Goal: Find specific page/section: Find specific page/section

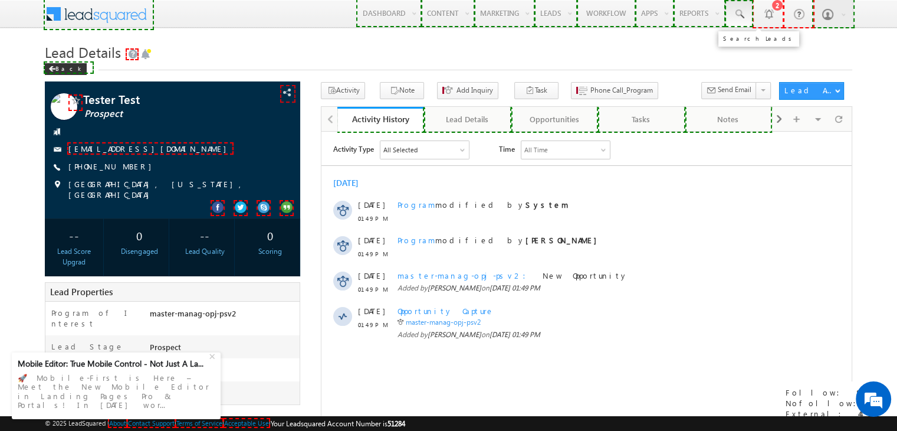
click at [737, 10] on span at bounding box center [739, 14] width 12 height 12
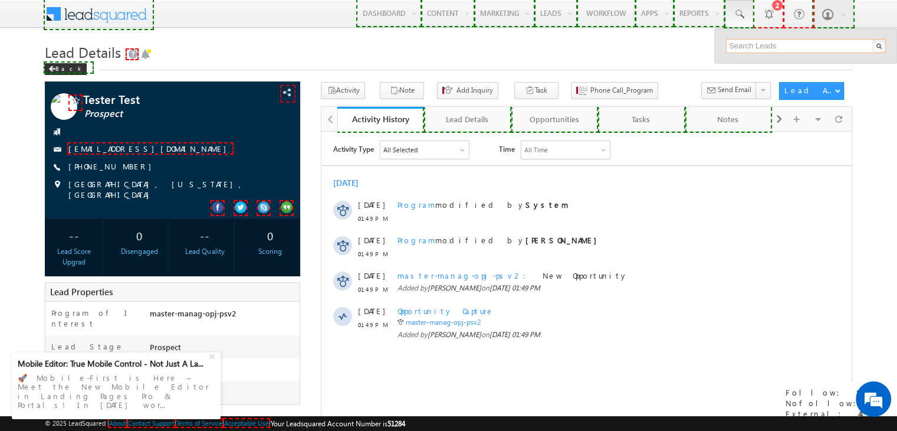
paste input "1212245771"
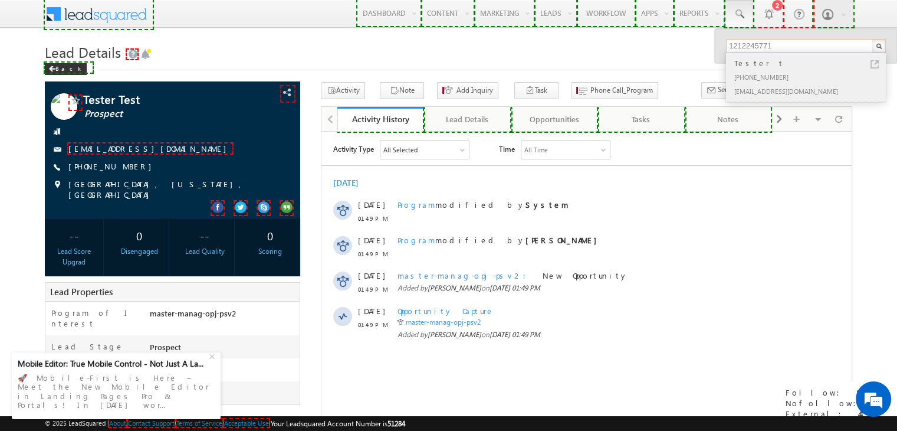
type input "1212245771"
click at [769, 85] on div "Testertask@gm.com" at bounding box center [811, 91] width 158 height 14
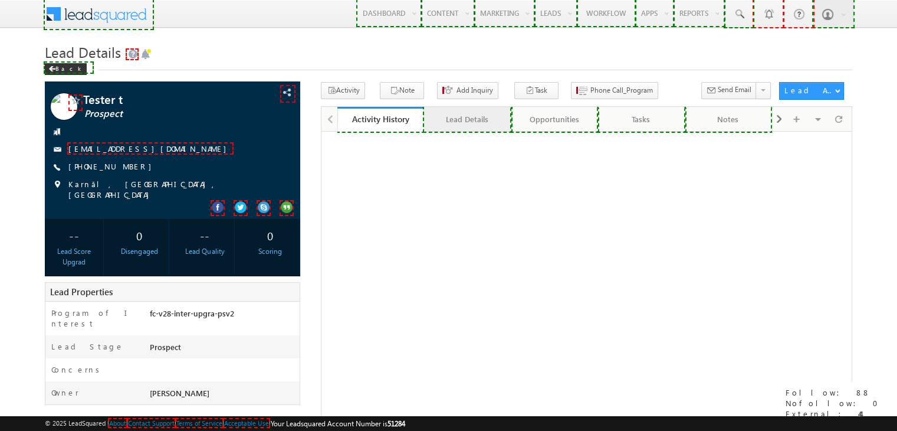
click at [474, 119] on div "Lead Details" at bounding box center [467, 119] width 67 height 14
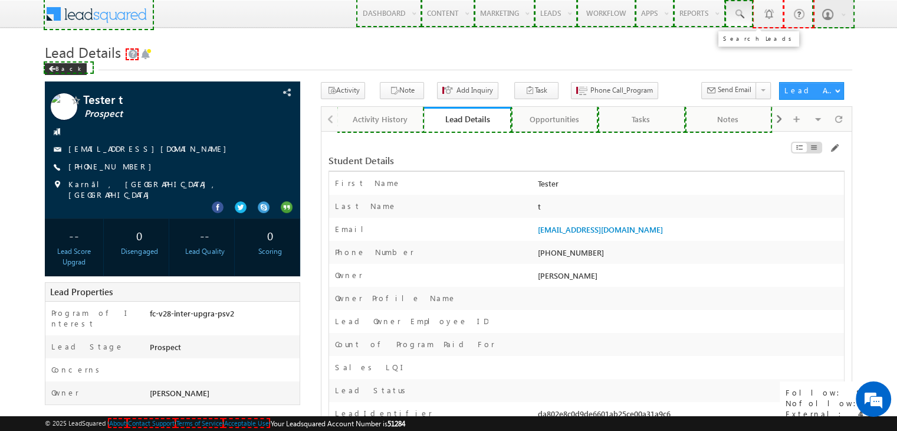
click at [744, 17] on span at bounding box center [739, 14] width 12 height 12
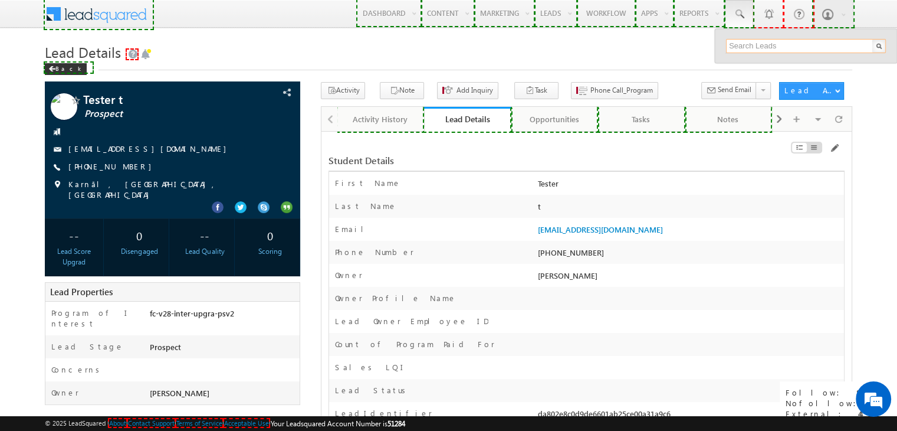
paste input "1138383857"
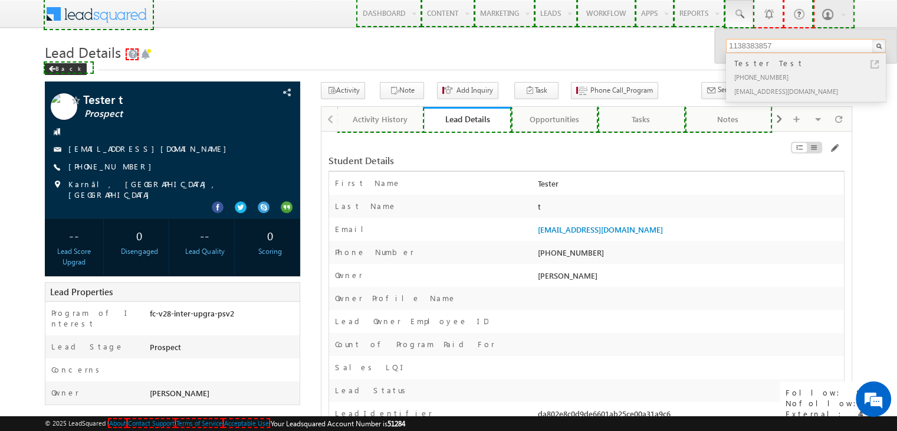
type input "1138383857"
click at [772, 80] on div "+91-1138383857" at bounding box center [811, 77] width 158 height 14
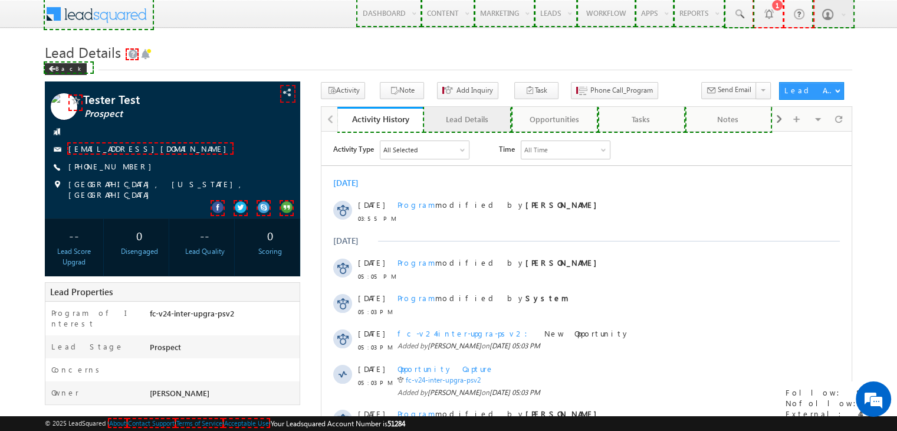
click at [465, 123] on div "Lead Details" at bounding box center [467, 119] width 67 height 14
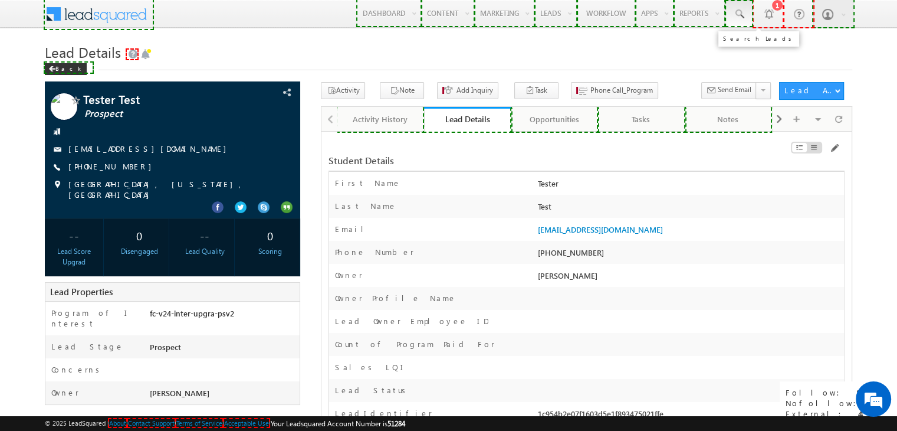
click at [744, 14] on span at bounding box center [739, 14] width 12 height 12
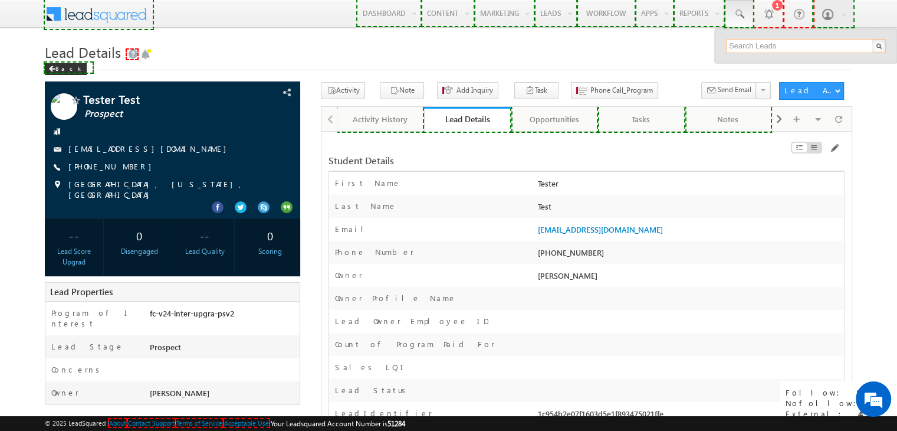
paste input "1138383849"
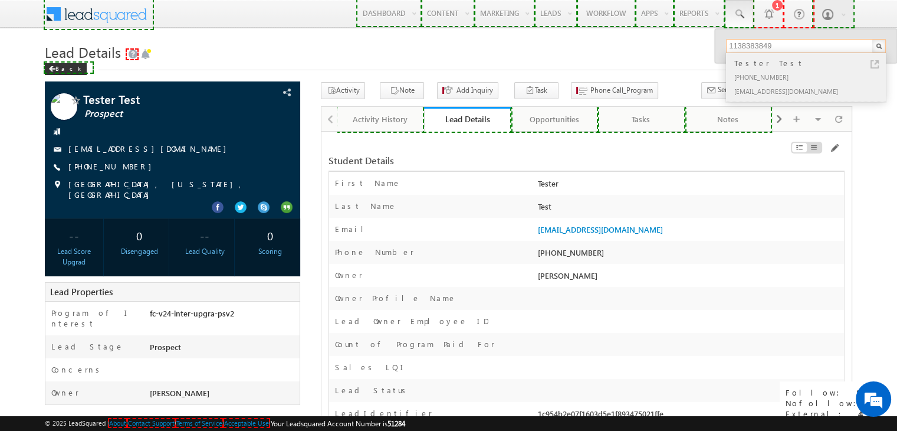
type input "1138383849"
click at [782, 81] on div "[PHONE_NUMBER]" at bounding box center [811, 77] width 158 height 14
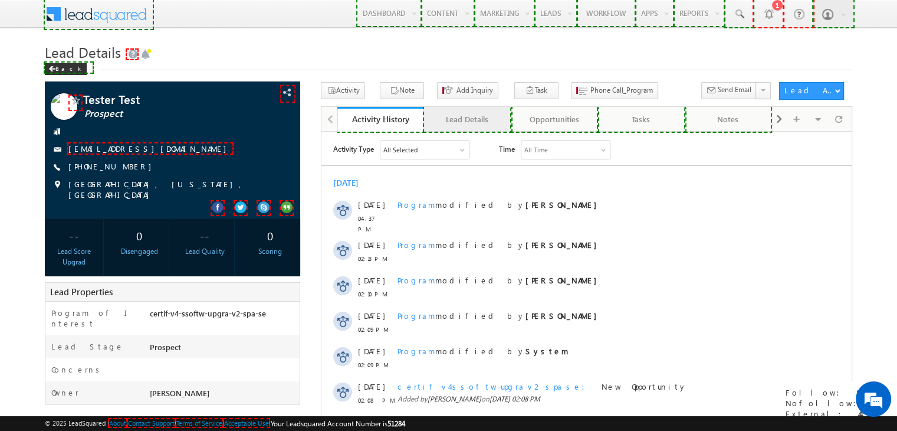
click at [481, 115] on div "Lead Details" at bounding box center [467, 119] width 67 height 14
